Goal: Task Accomplishment & Management: Use online tool/utility

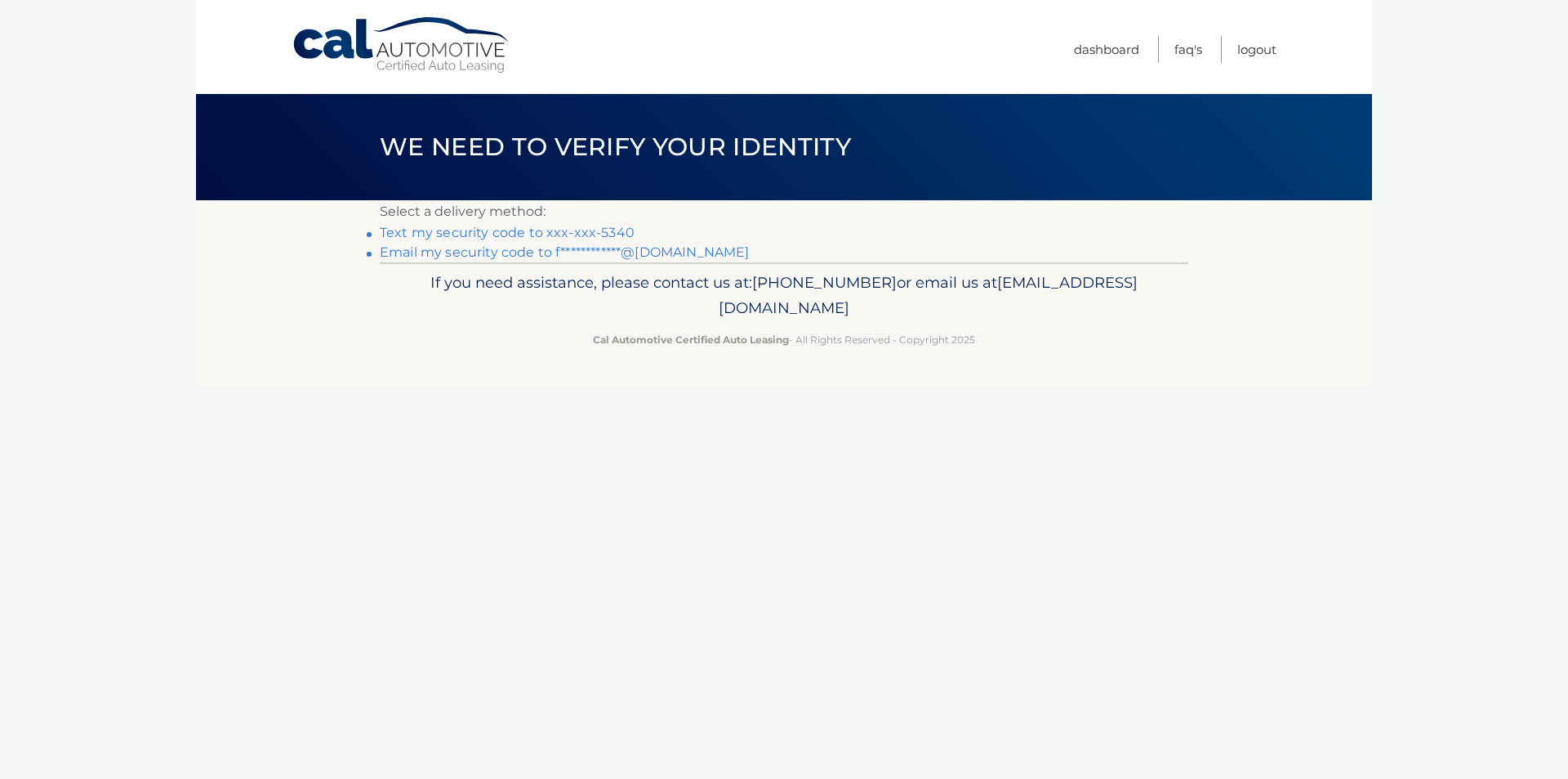
click at [445, 233] on link "Text my security code to xxx-xxx-5340" at bounding box center [507, 232] width 255 height 16
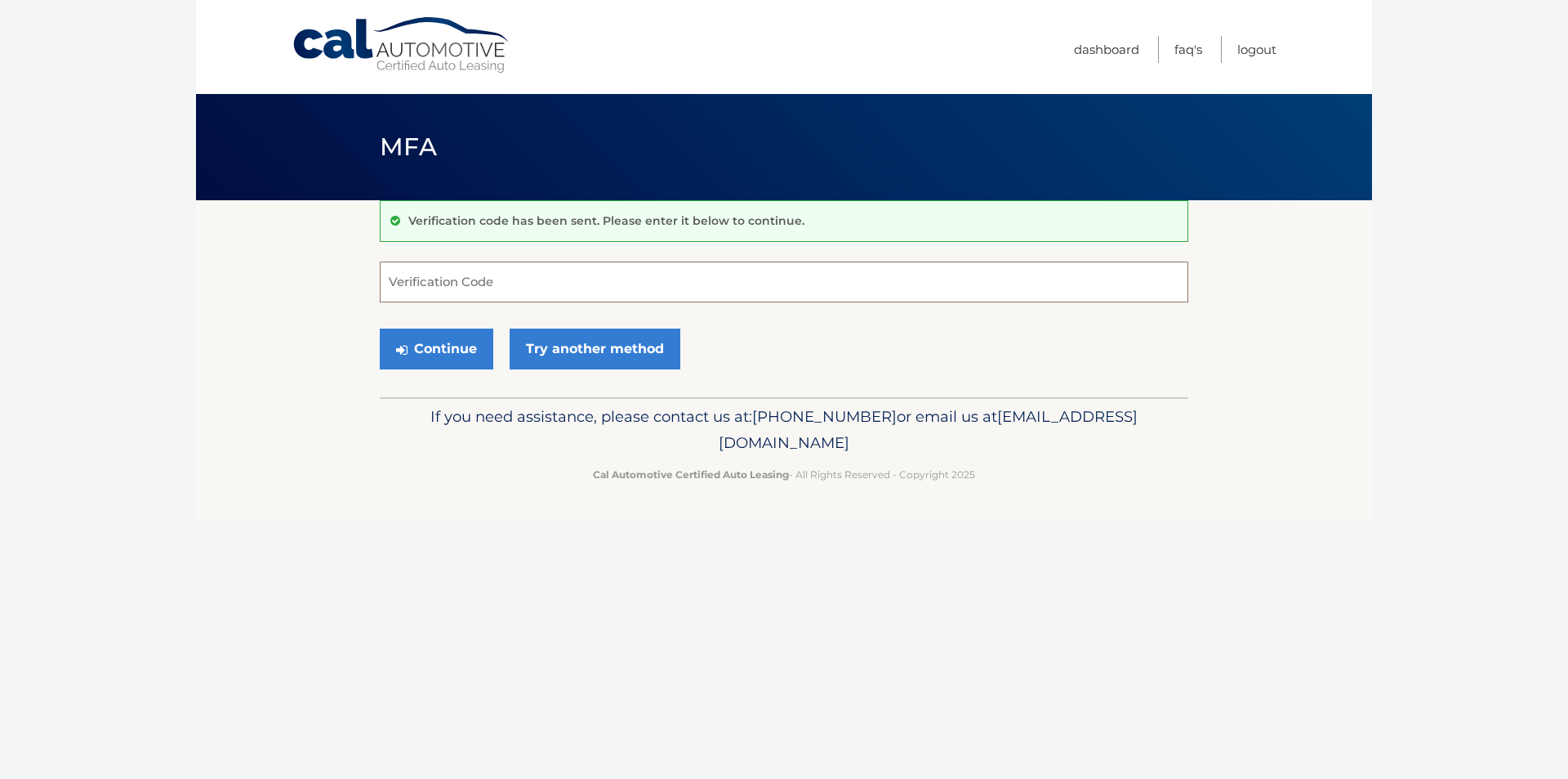
click at [583, 287] on input "Verification Code" at bounding box center [784, 282] width 809 height 41
type input "060252"
click at [380, 328] on button "Continue" at bounding box center [436, 348] width 113 height 41
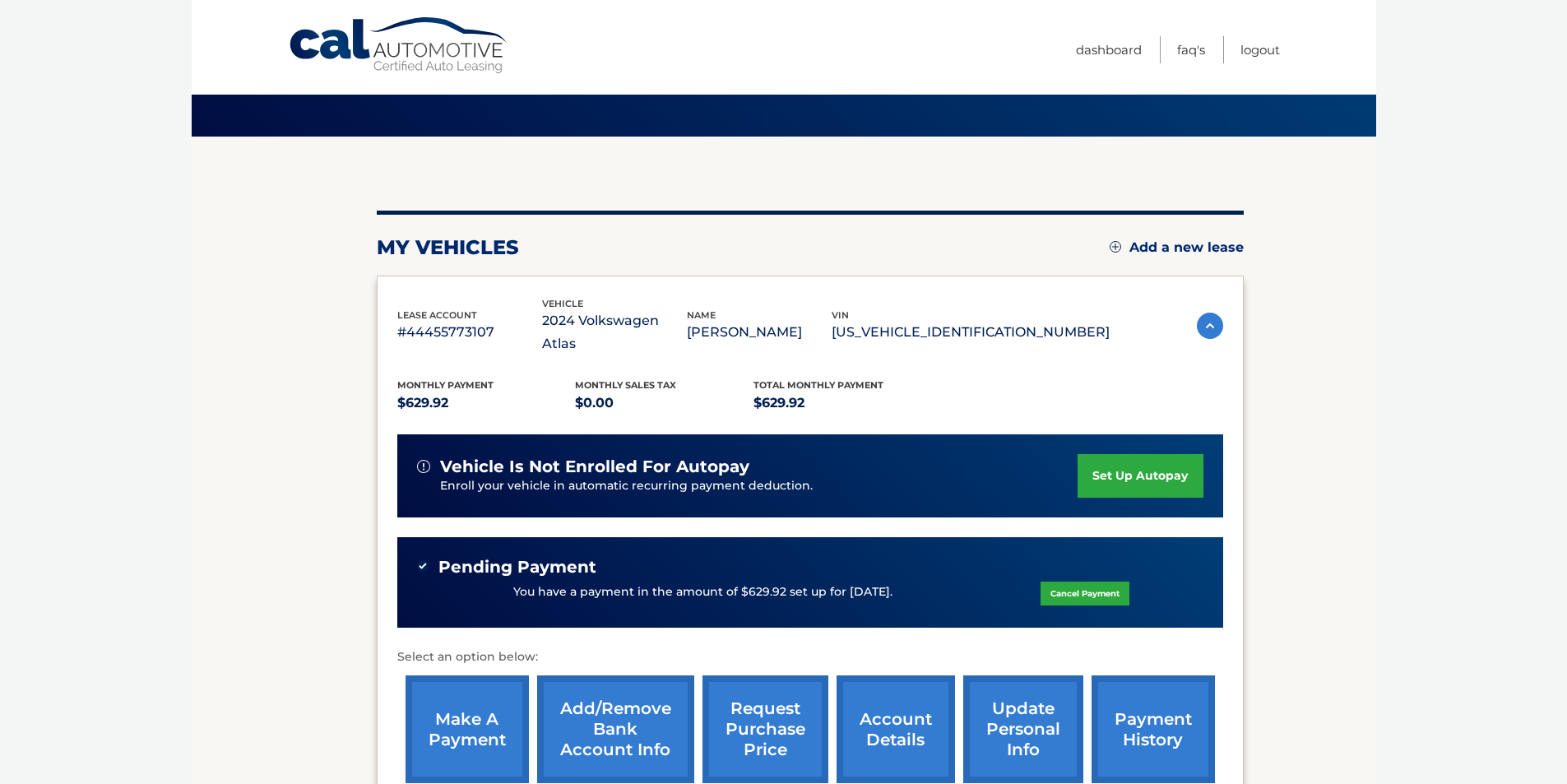
scroll to position [164, 0]
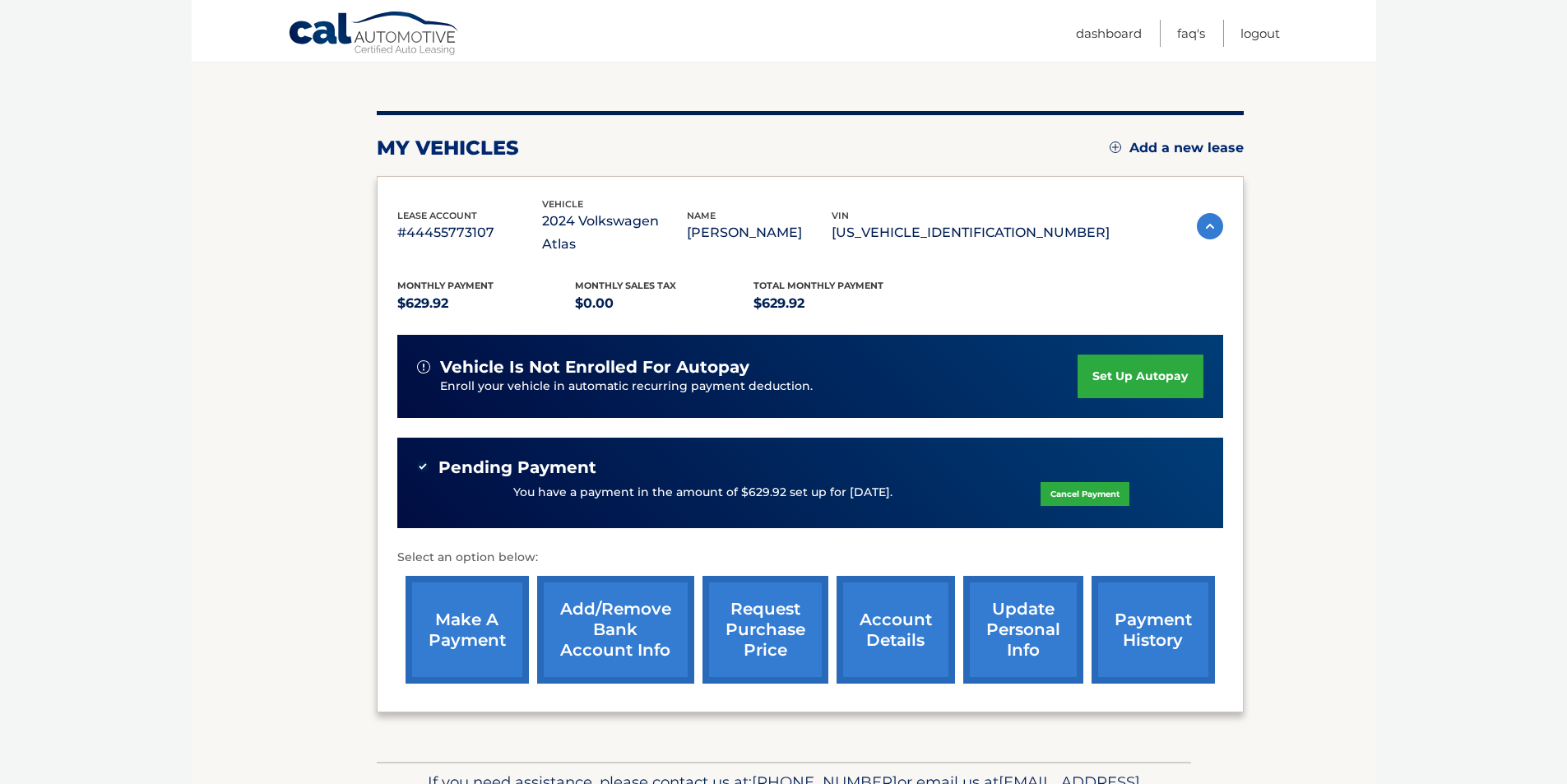
click at [478, 591] on link "make a payment" at bounding box center [467, 630] width 123 height 107
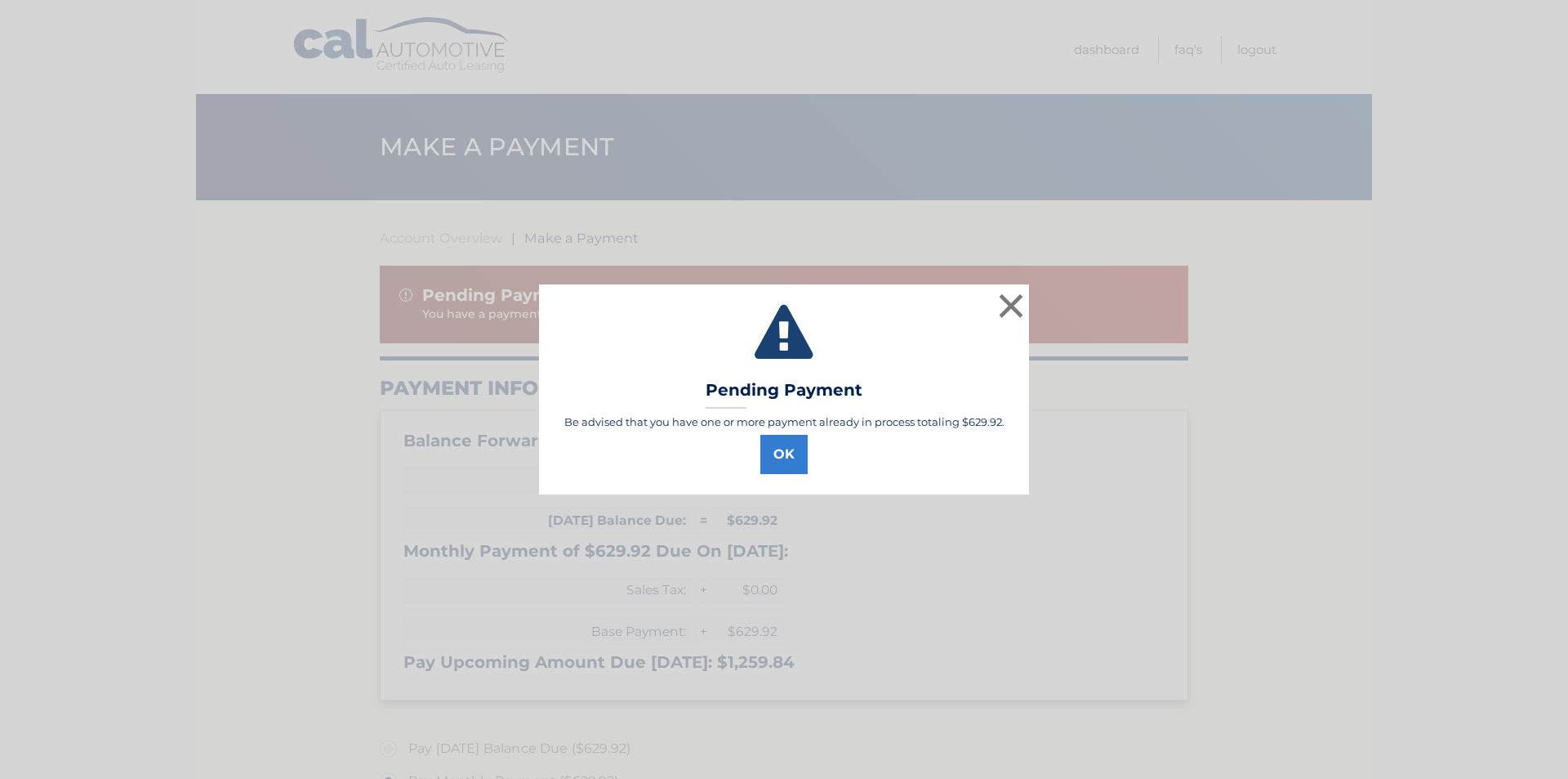
select select "MWM4N2Q3NjItYjg3ZS00NjYzLWE5MmEtZTRkNjY3ZTJiNDYz"
click at [778, 459] on button "OK" at bounding box center [784, 454] width 47 height 39
